Goal: Task Accomplishment & Management: Manage account settings

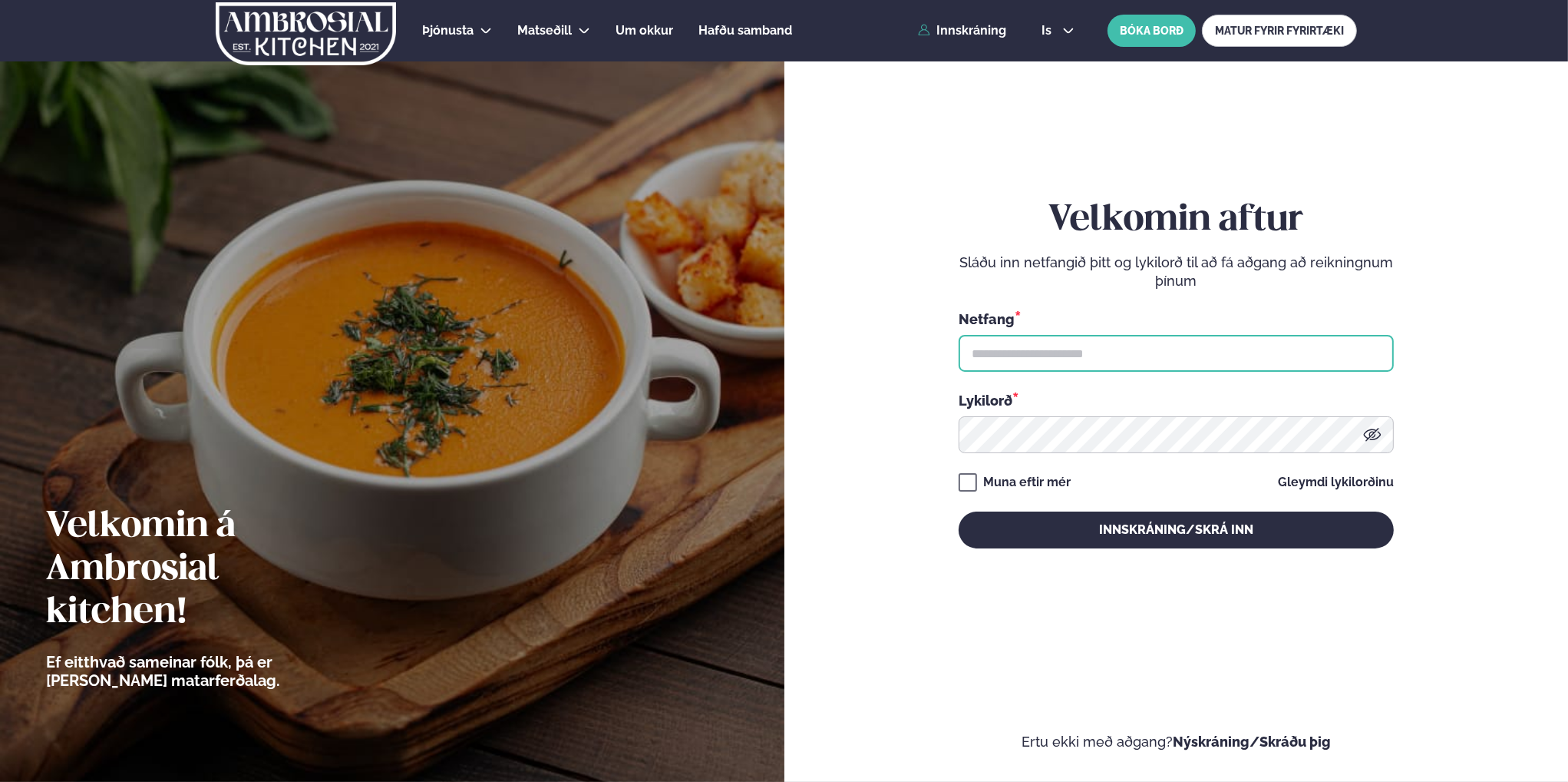
click at [1139, 359] on input "text" at bounding box center [1176, 353] width 435 height 37
type input "**********"
click at [1050, 352] on input "text" at bounding box center [1176, 353] width 435 height 37
type input "**********"
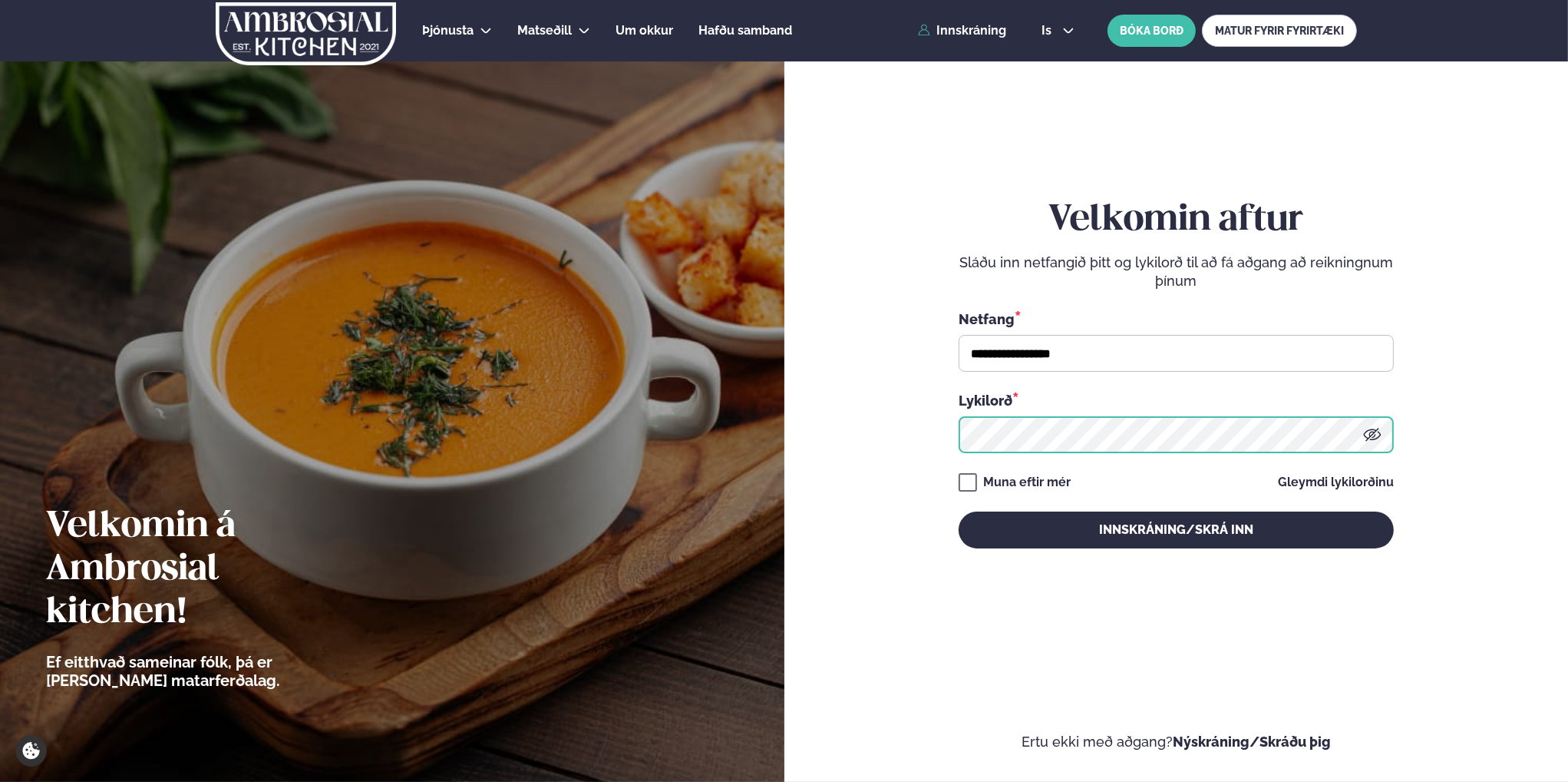
click at [959, 511] on button "Innskráning/Skrá inn" at bounding box center [1176, 529] width 435 height 37
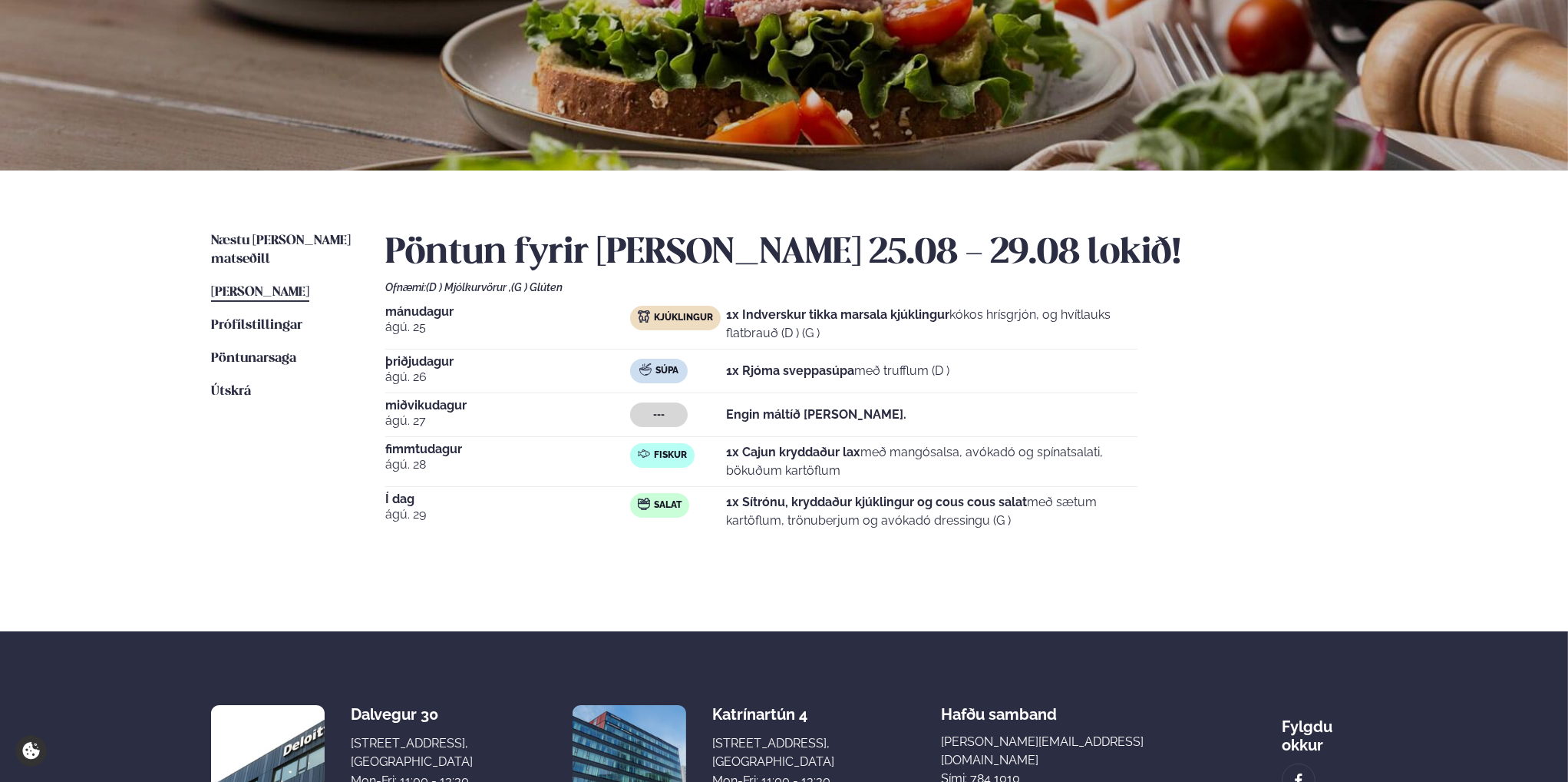
scroll to position [77, 0]
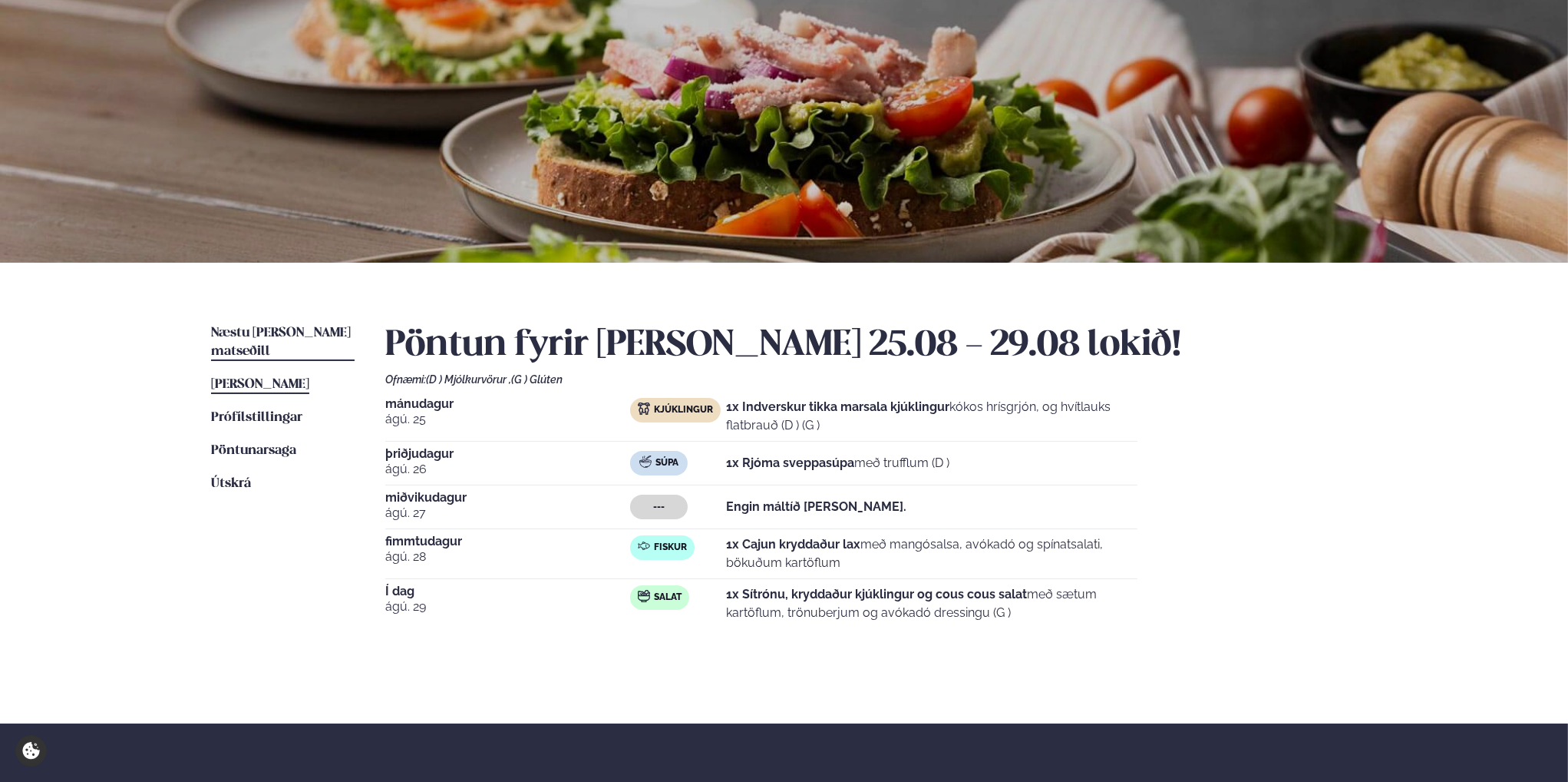
click at [301, 332] on span "Næstu viku matseðill" at bounding box center [281, 342] width 139 height 32
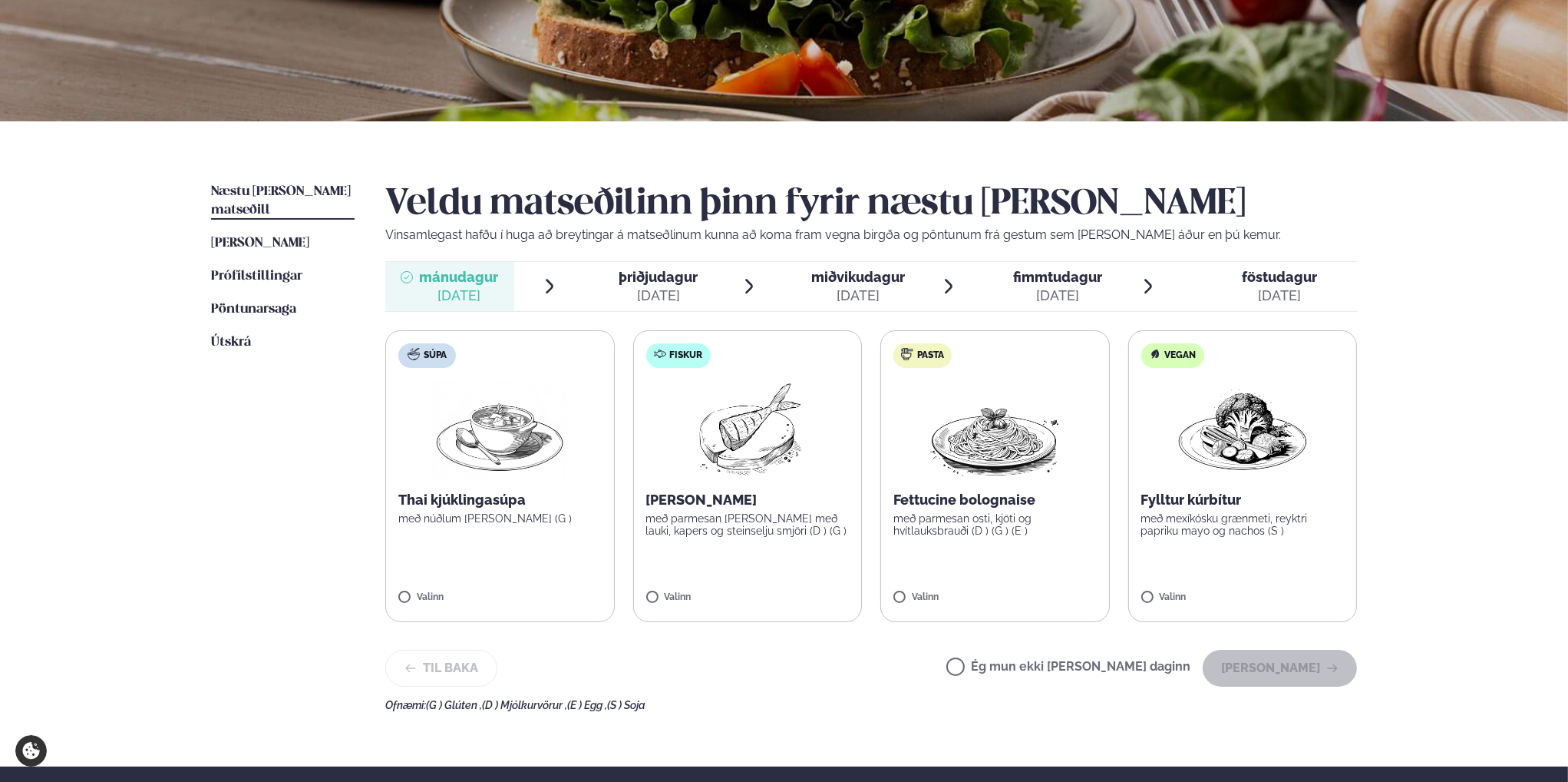
scroll to position [230, 0]
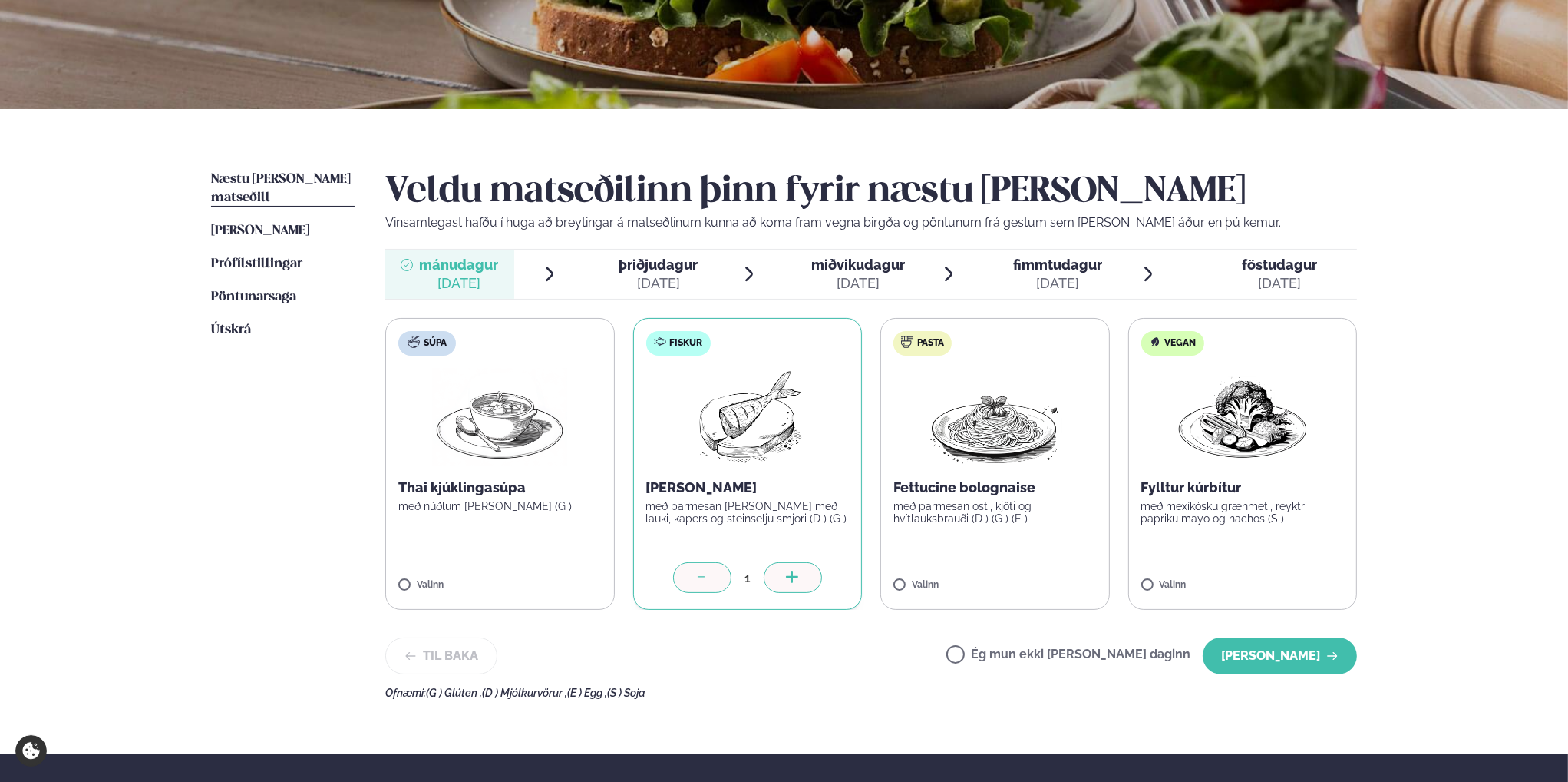
click at [704, 575] on icon at bounding box center [701, 575] width 7 height 1
click at [122, 457] on div "Þjónusta Hádegismatur fyrir fyrirtæki Fyrirtækja veitingar Einkapartý Matseðill…" at bounding box center [784, 420] width 1568 height 1301
click at [654, 267] on span "þriðjudagur" at bounding box center [658, 264] width 79 height 16
